Goal: Task Accomplishment & Management: Manage account settings

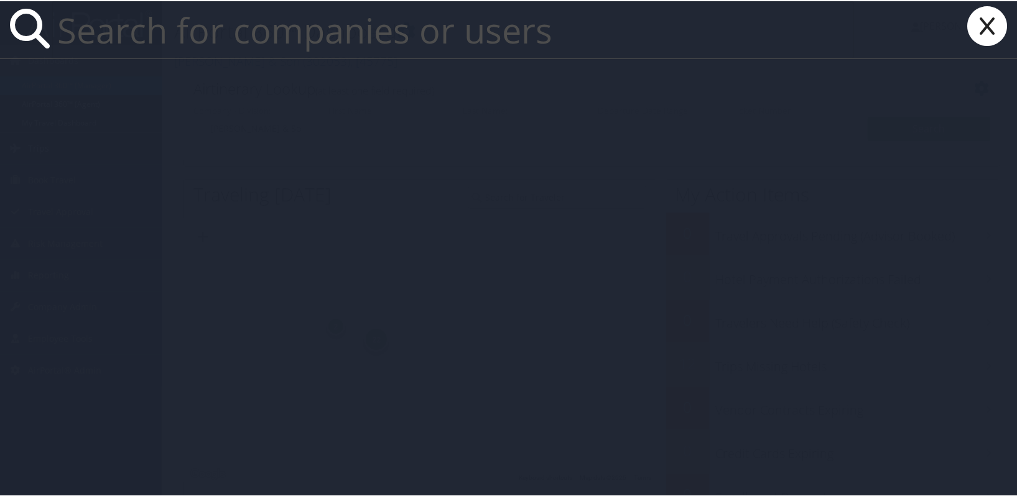
paste input "LSU HSC NO DENTISTRY-CBA"
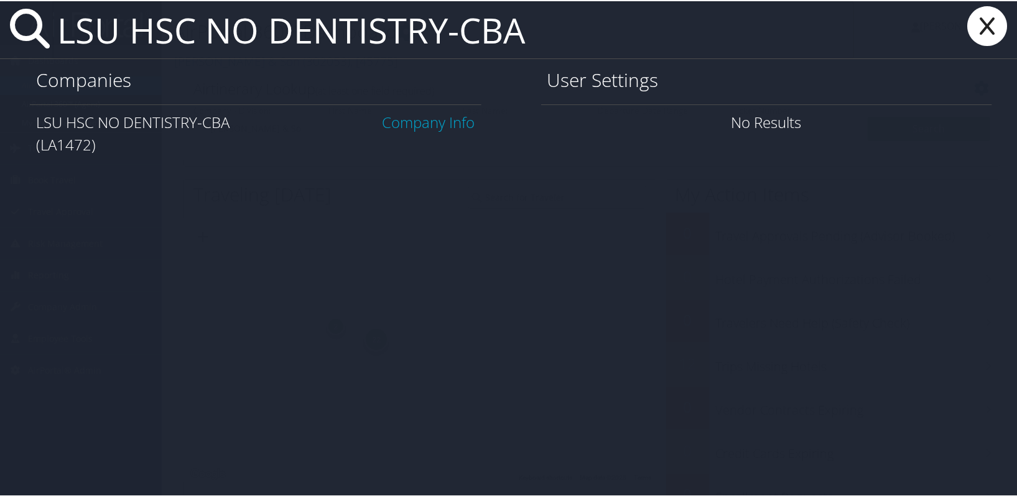
type input "LSU HSC NO DENTISTRY-CBA"
click at [427, 118] on link "Company Info" at bounding box center [428, 121] width 93 height 21
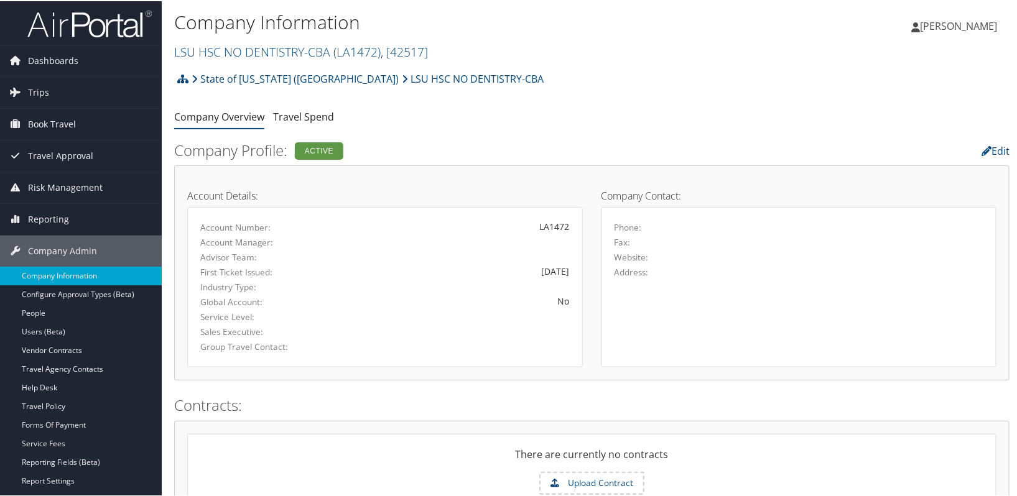
click at [511, 24] on h1 "Company Information" at bounding box center [452, 21] width 557 height 26
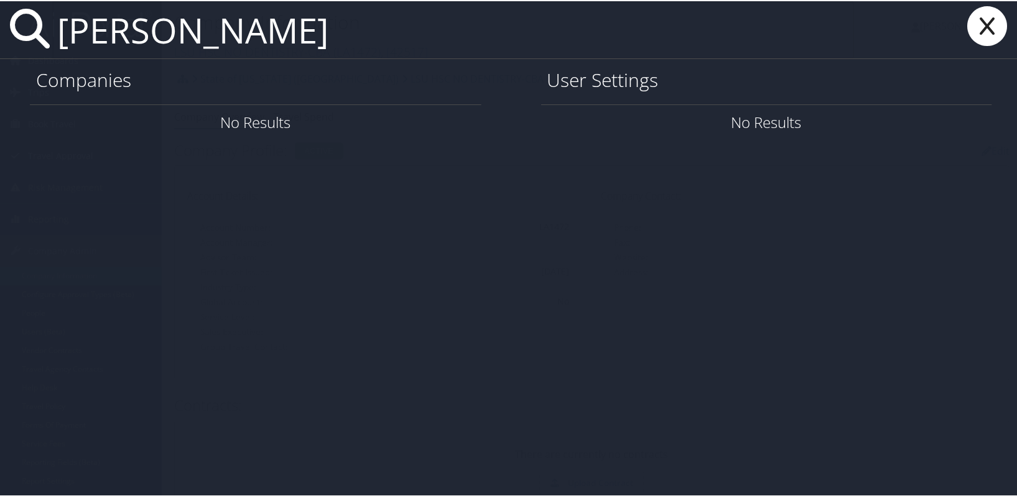
type input "[PERSON_NAME]"
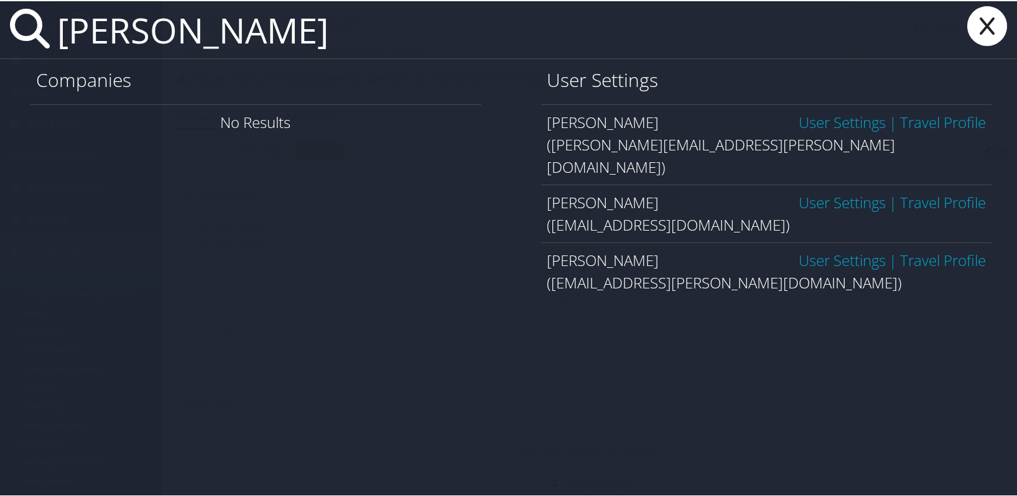
click at [825, 249] on link "User Settings" at bounding box center [841, 259] width 87 height 21
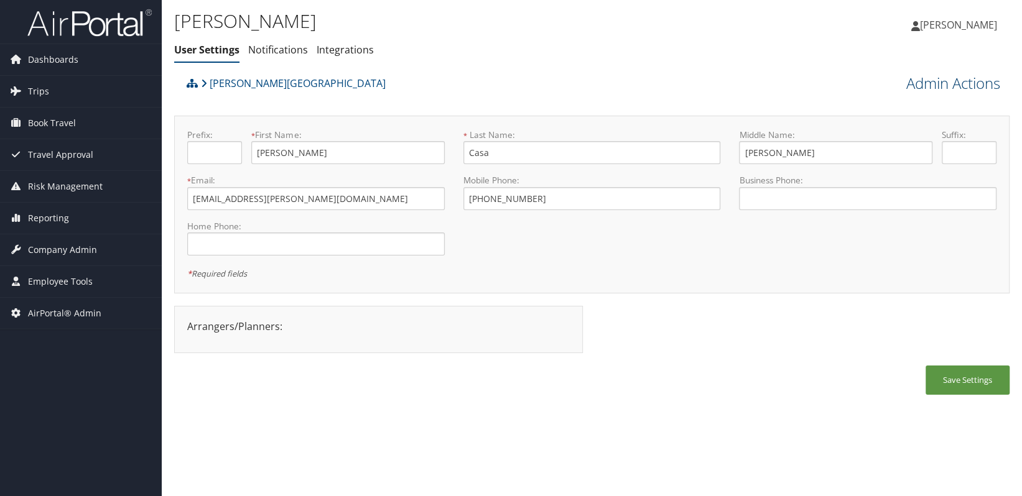
click at [906, 87] on link "Admin Actions" at bounding box center [953, 83] width 94 height 21
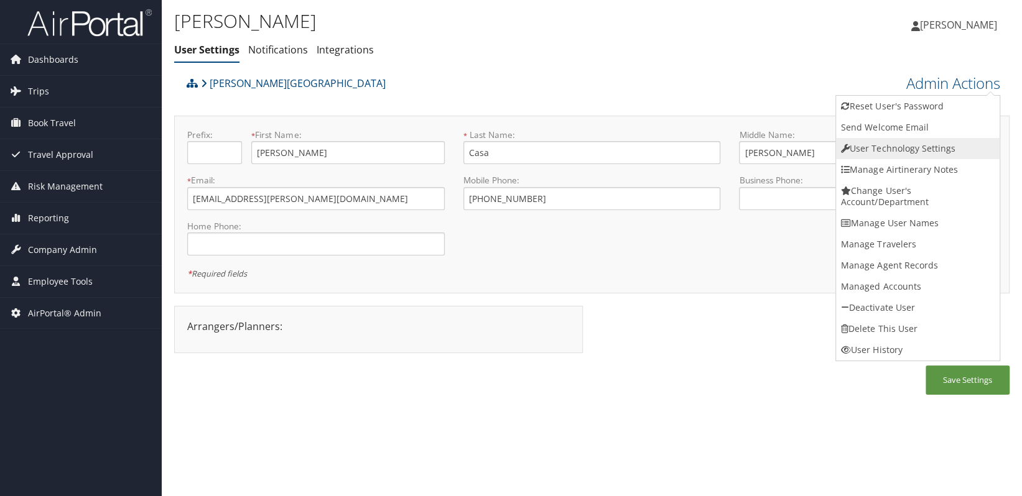
click at [904, 150] on link "User Technology Settings" at bounding box center [918, 148] width 164 height 21
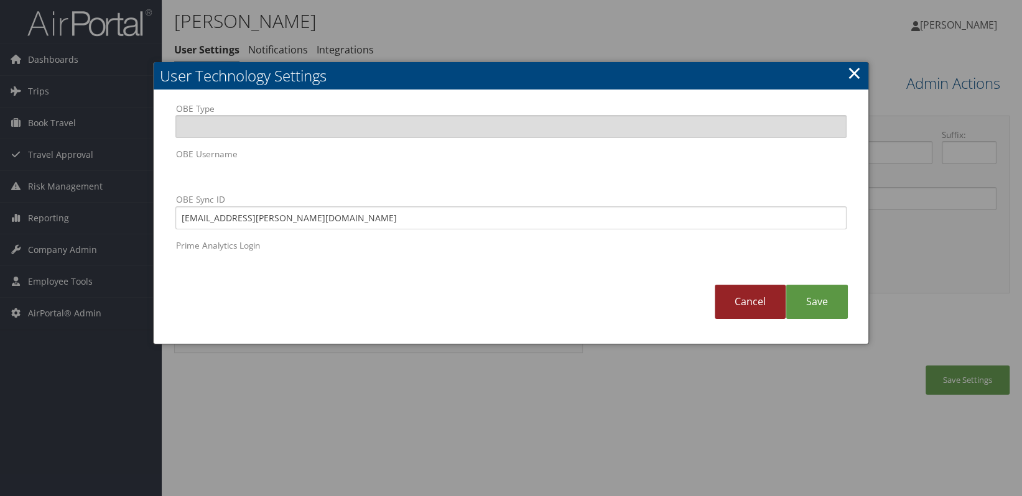
click at [752, 304] on link "Cancel" at bounding box center [749, 302] width 71 height 34
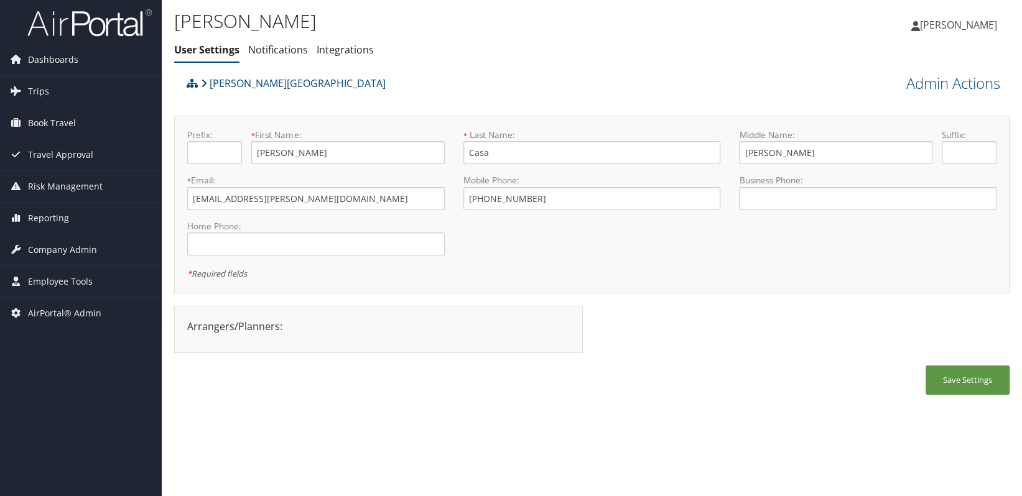
click at [938, 40] on link "[PERSON_NAME]" at bounding box center [960, 24] width 98 height 37
click at [808, 50] on div "Alison Knapp Alison Knapp My Settings Travel Agency Contacts Log Consulting Tim…" at bounding box center [851, 30] width 341 height 48
click at [928, 81] on link "Admin Actions" at bounding box center [953, 83] width 94 height 21
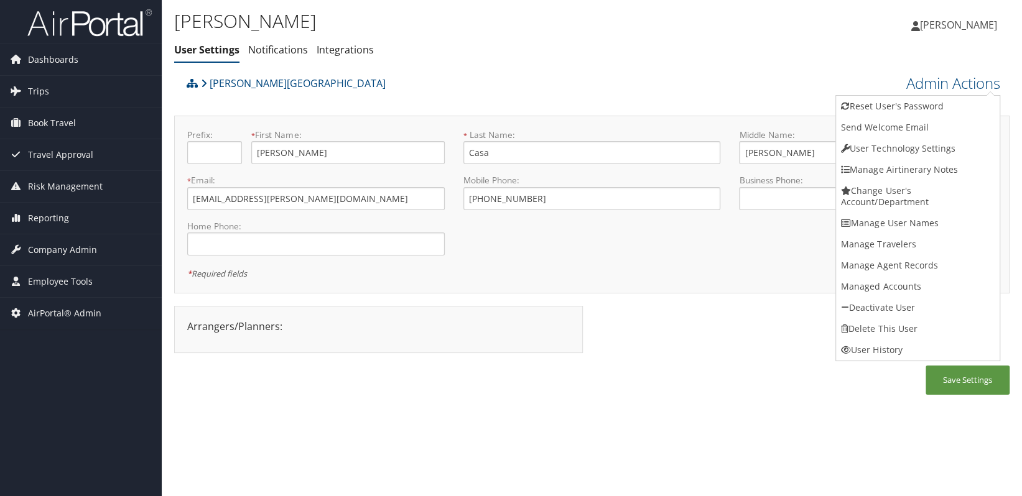
click at [781, 337] on div "Arrangers/Planners: Edit Arrangers & Planners Sandra Atkins Save Changes Cancel…" at bounding box center [591, 336] width 835 height 60
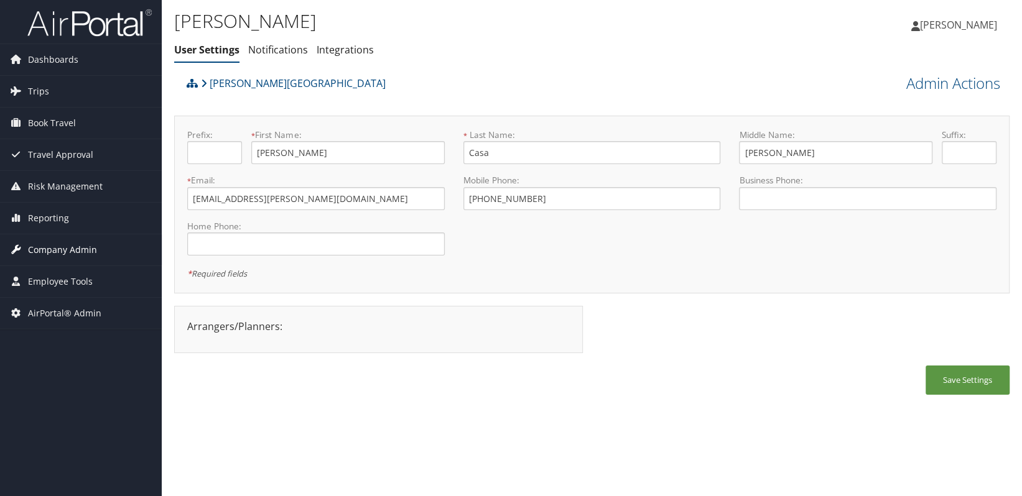
click at [67, 247] on span "Company Admin" at bounding box center [62, 249] width 69 height 31
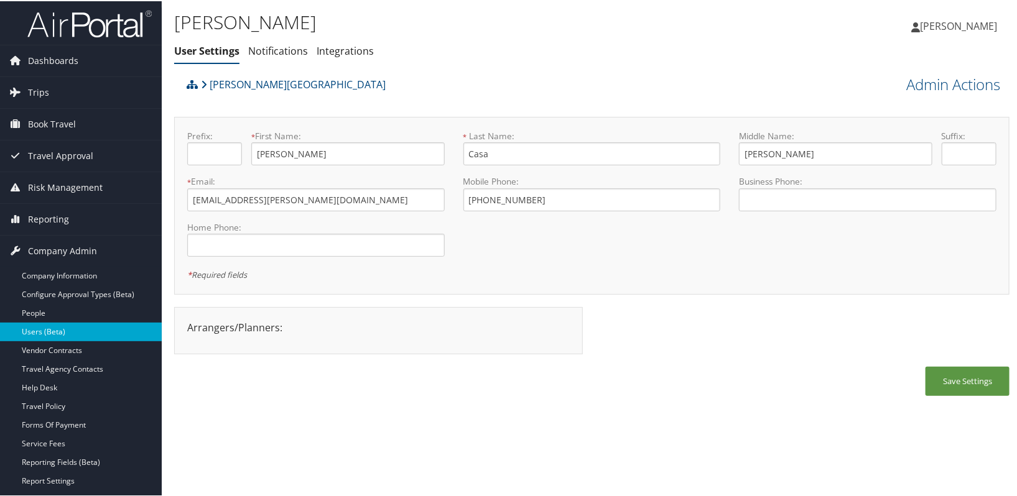
click at [68, 331] on link "Users (Beta)" at bounding box center [81, 330] width 162 height 19
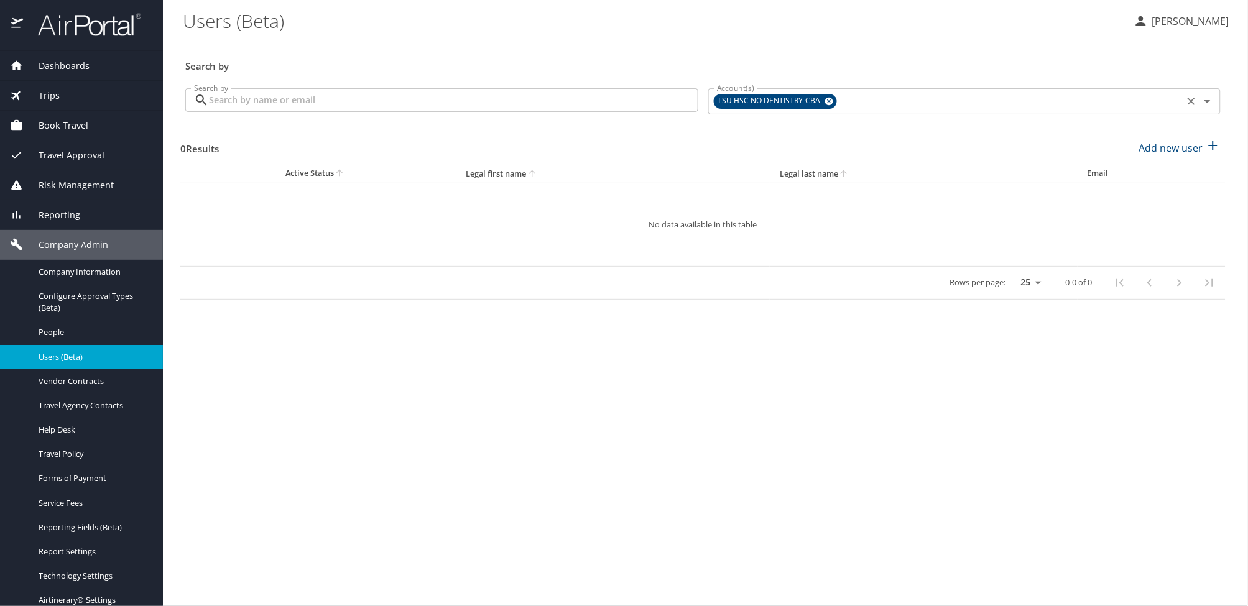
click at [826, 104] on icon at bounding box center [829, 102] width 8 height 8
click at [765, 108] on div "Account(s)" at bounding box center [964, 100] width 513 height 24
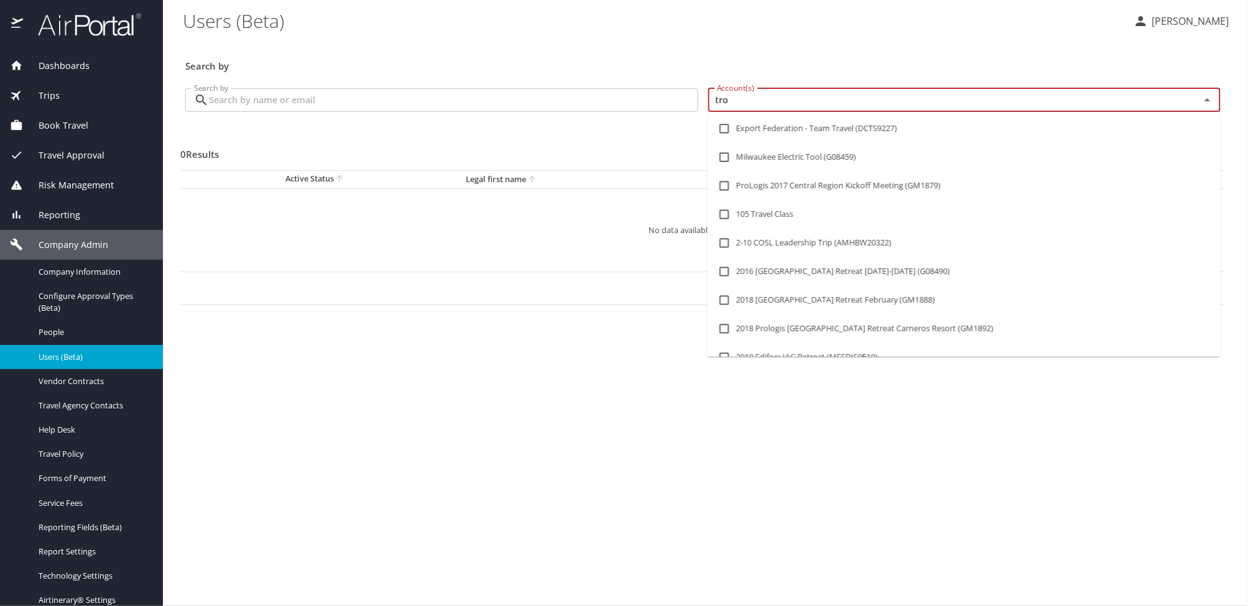
type input "troy"
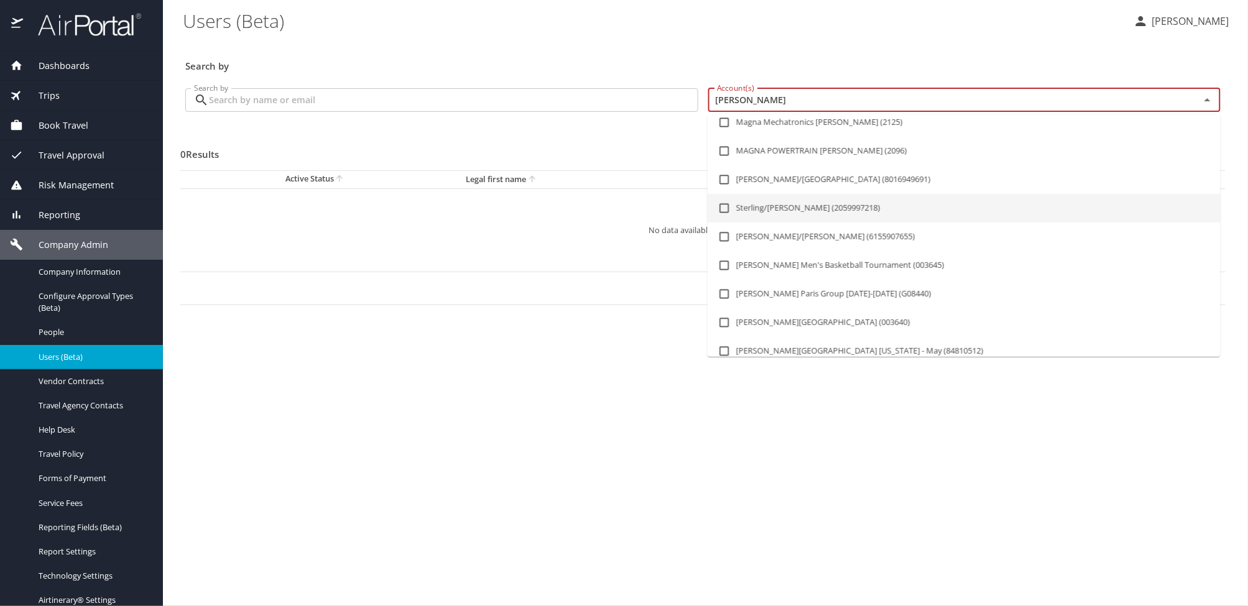
scroll to position [190, 0]
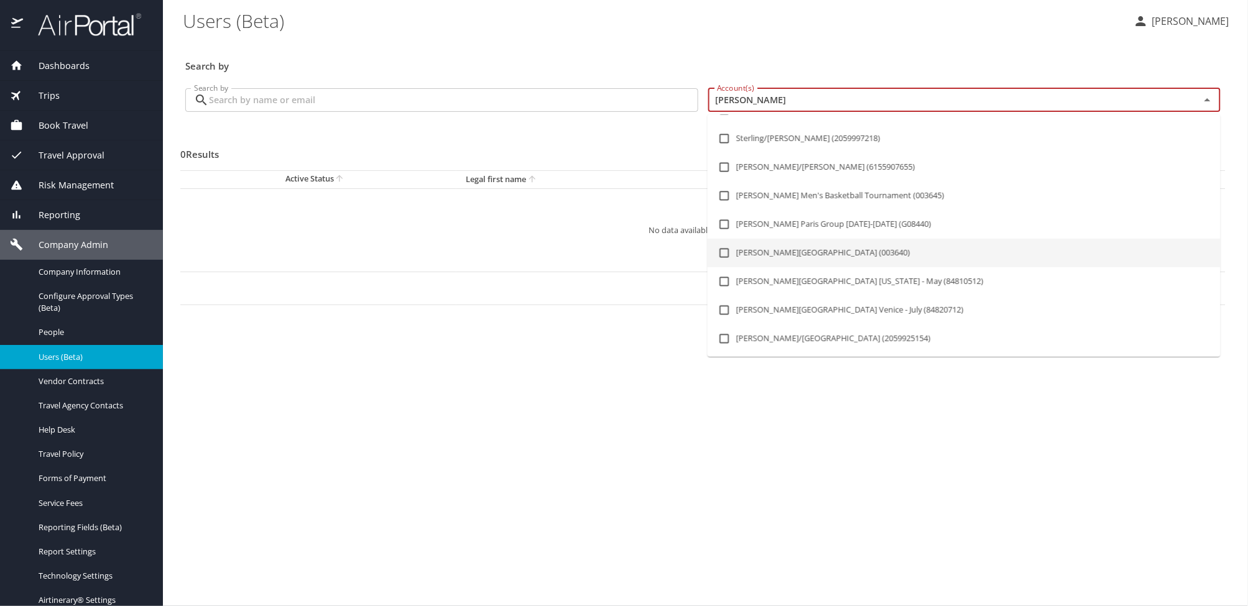
click at [800, 246] on li "Troy University (003640)" at bounding box center [964, 253] width 513 height 29
checkbox input "true"
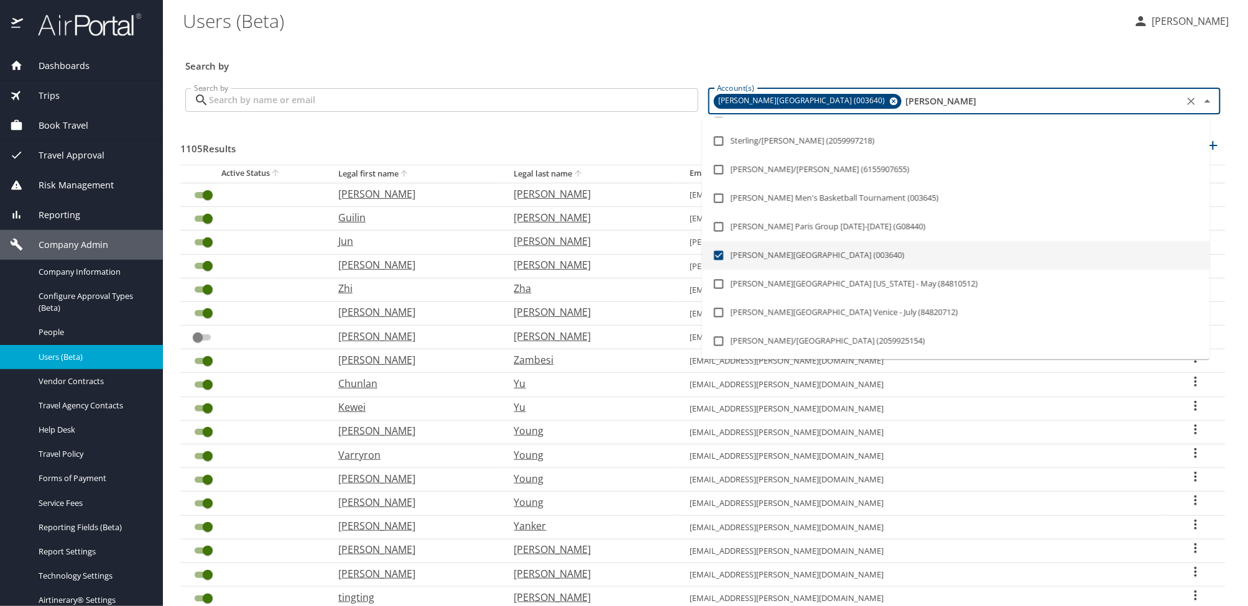
type input "troy"
click at [282, 100] on input "Search by" at bounding box center [453, 100] width 489 height 24
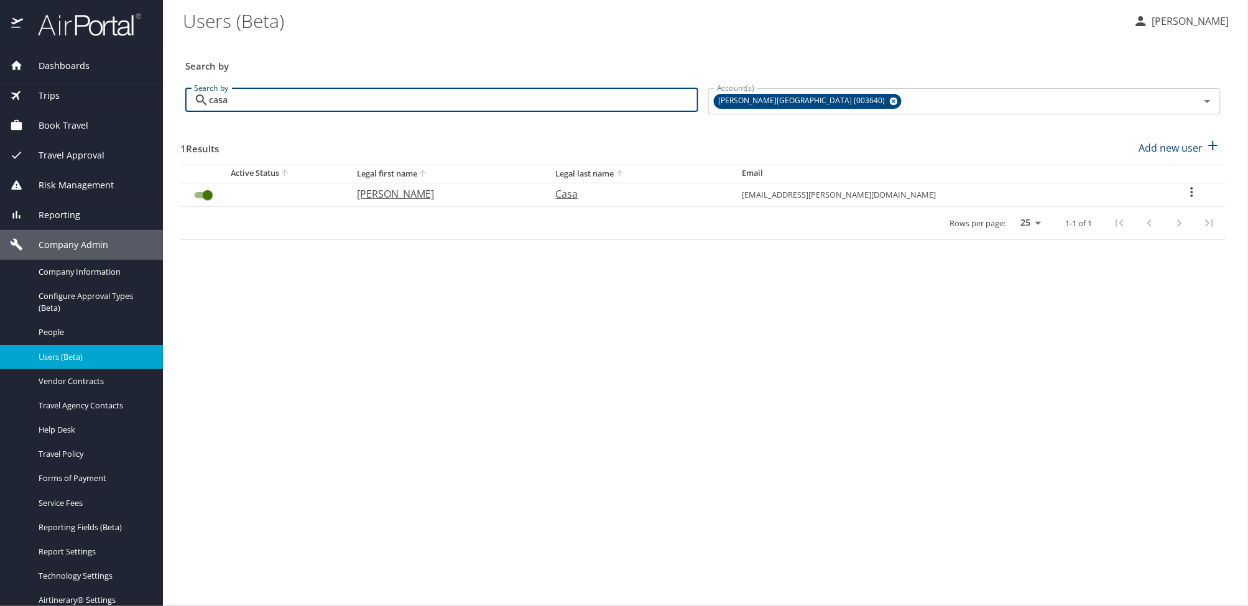
type input "casa"
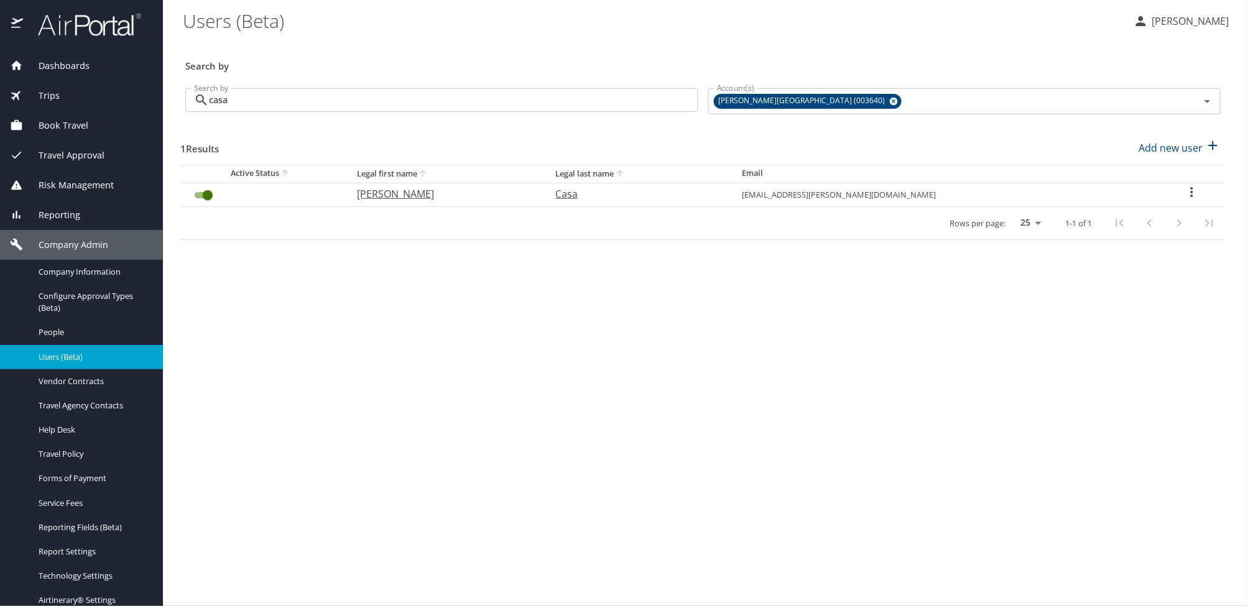
click at [1186, 195] on icon "User Search Table" at bounding box center [1192, 192] width 15 height 15
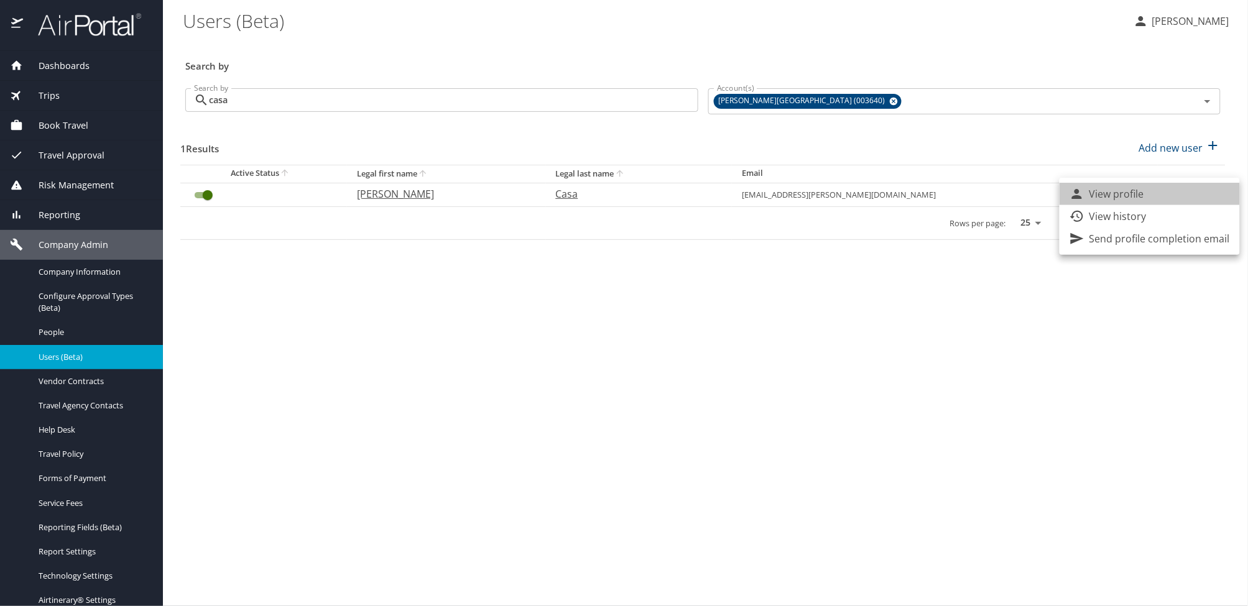
click at [1155, 196] on li "View profile" at bounding box center [1150, 194] width 180 height 22
select select "US"
